Goal: Find specific page/section: Find specific page/section

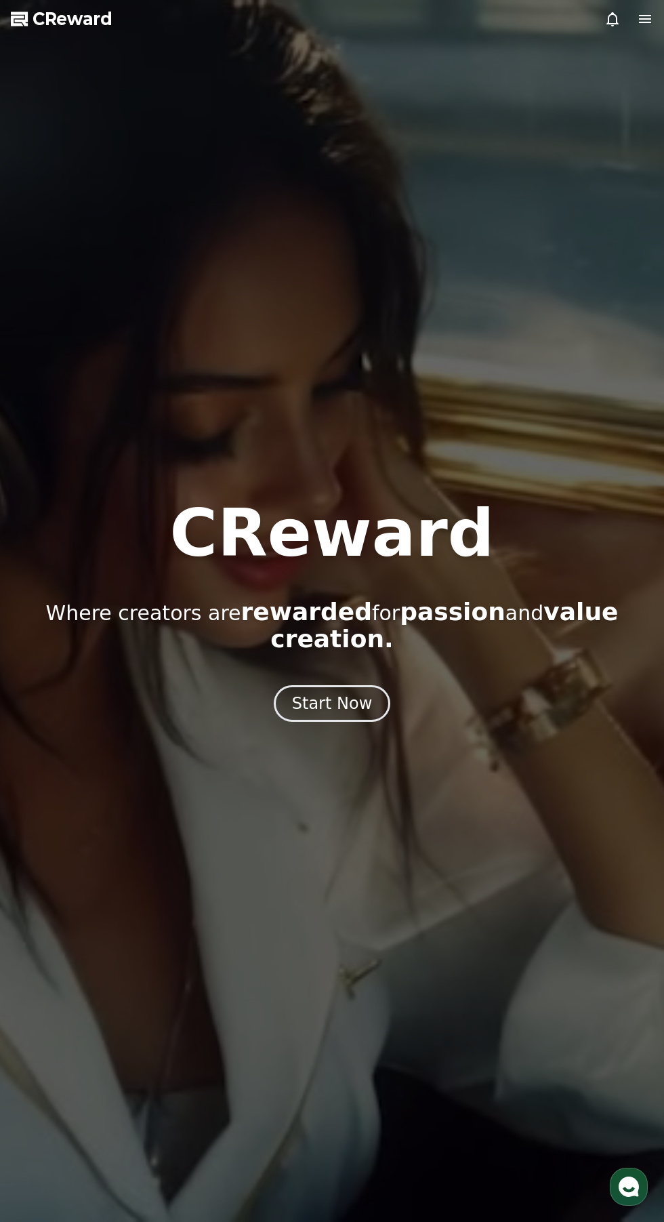
click at [83, 23] on span "CReward" at bounding box center [73, 19] width 80 height 22
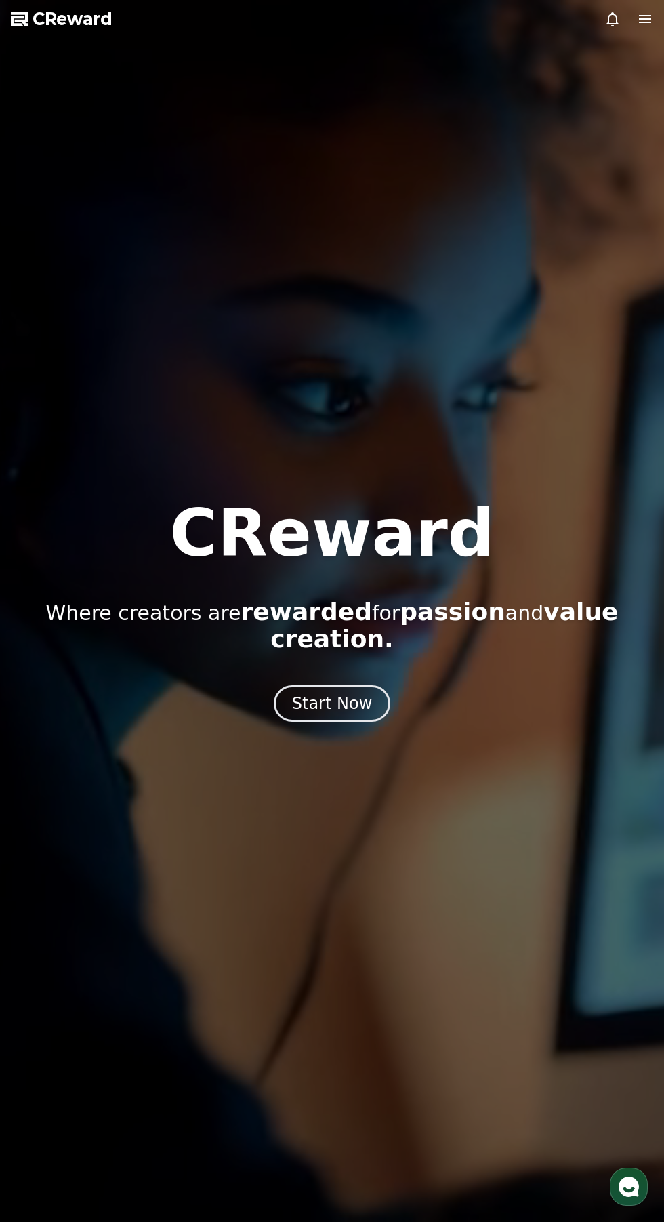
click at [642, 12] on icon at bounding box center [645, 19] width 16 height 16
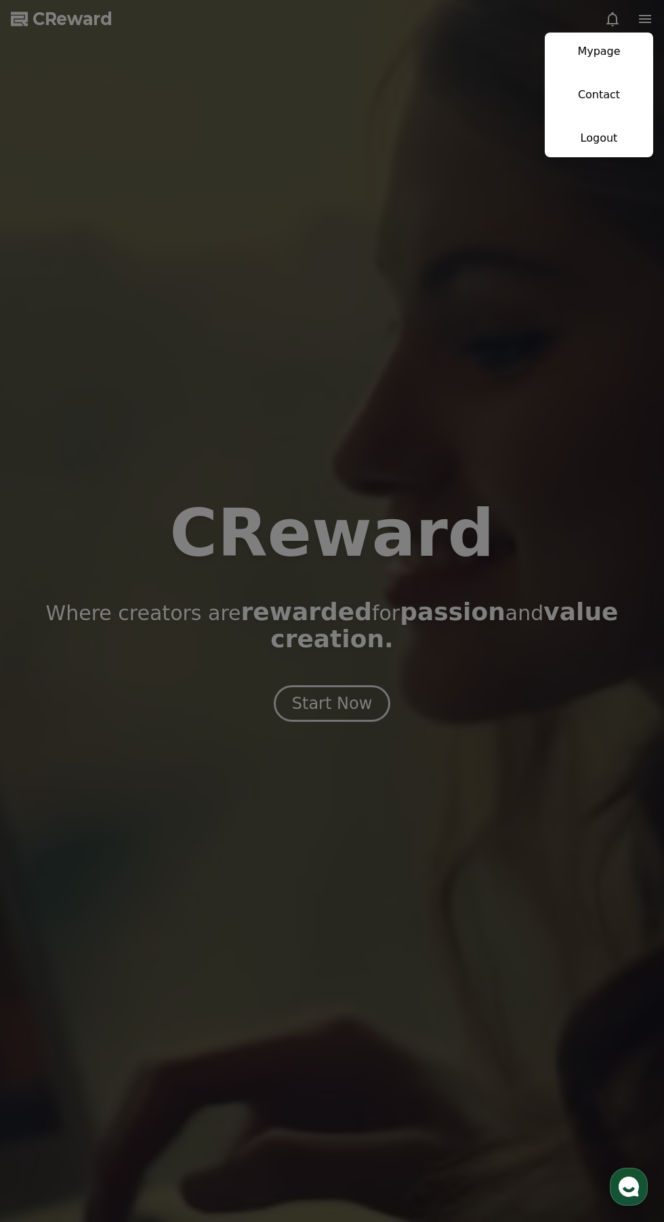
click at [611, 45] on link "Mypage" at bounding box center [599, 52] width 108 height 38
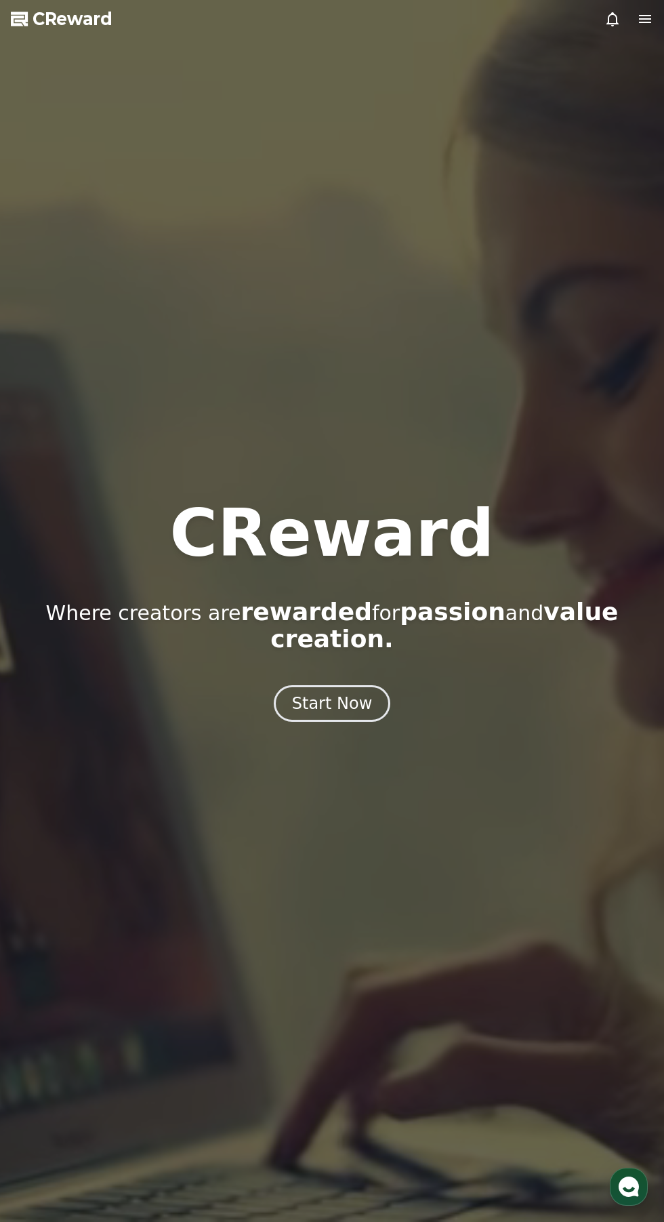
select select "**********"
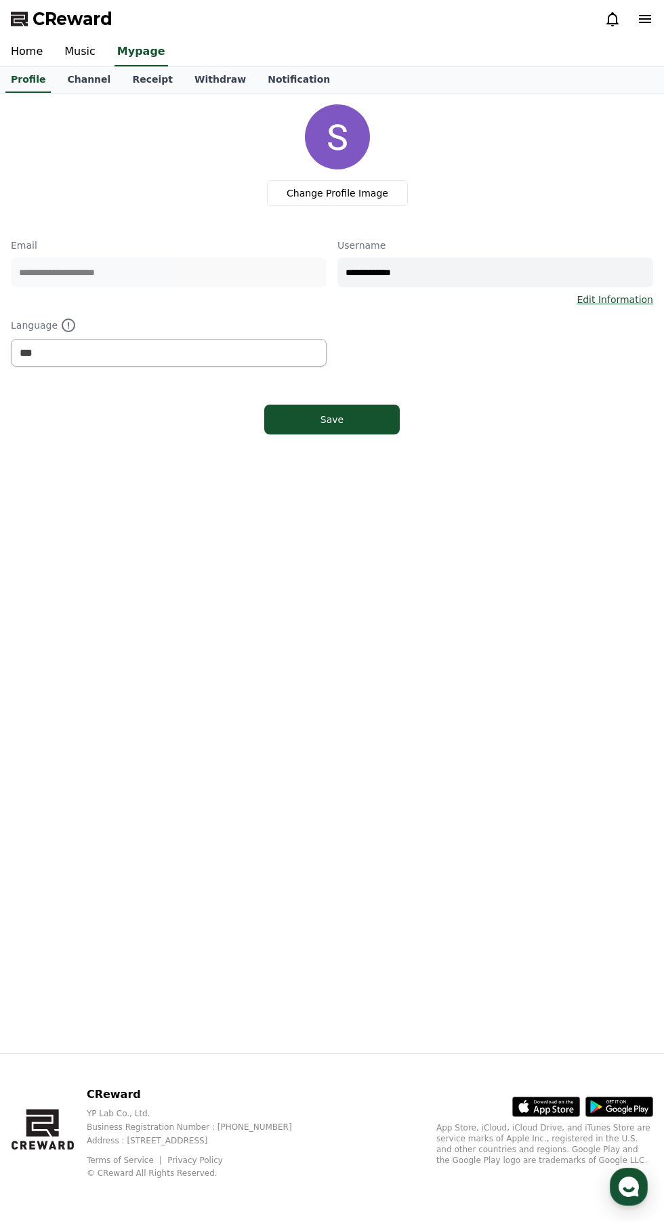
click at [75, 22] on span "CReward" at bounding box center [73, 19] width 80 height 22
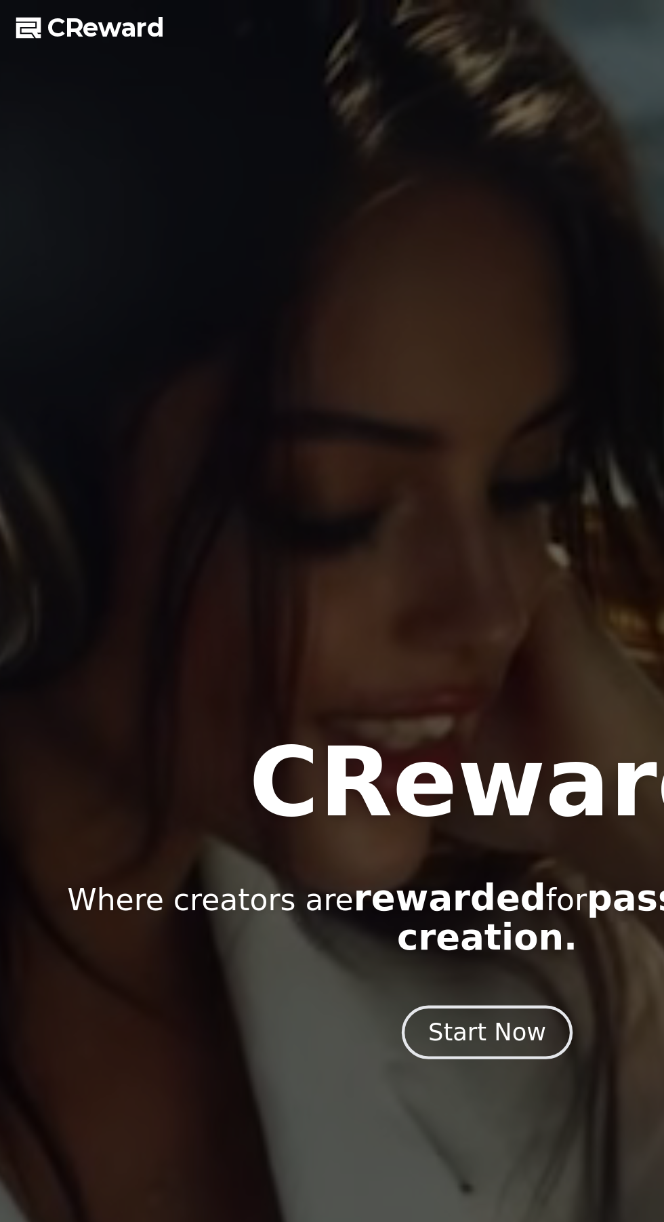
click at [79, 41] on div at bounding box center [332, 611] width 664 height 1222
